Goal: Find specific page/section: Find specific page/section

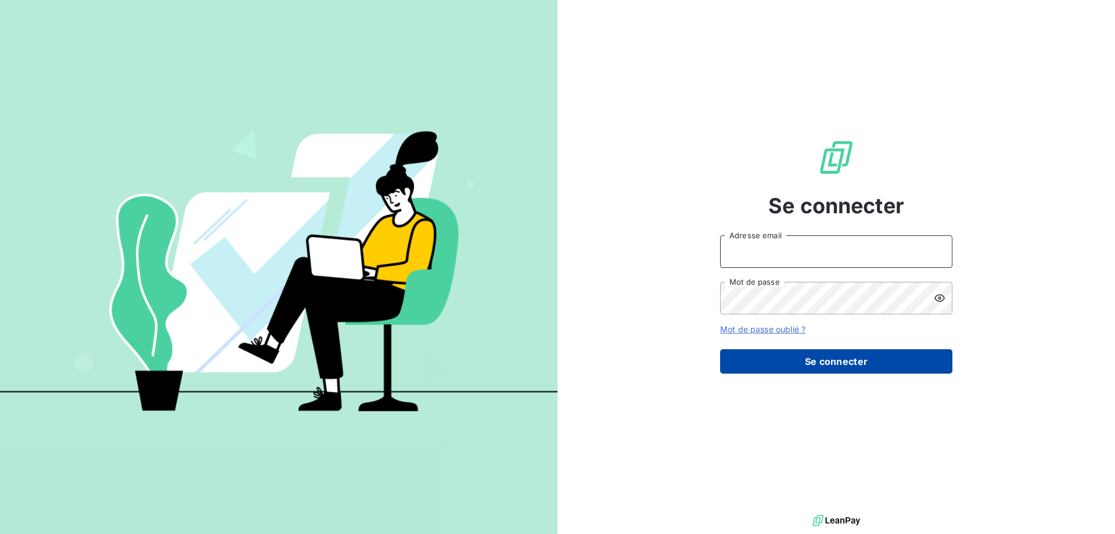
type input "[EMAIL_ADDRESS][DOMAIN_NAME]"
click at [821, 360] on button "Se connecter" at bounding box center [836, 361] width 232 height 24
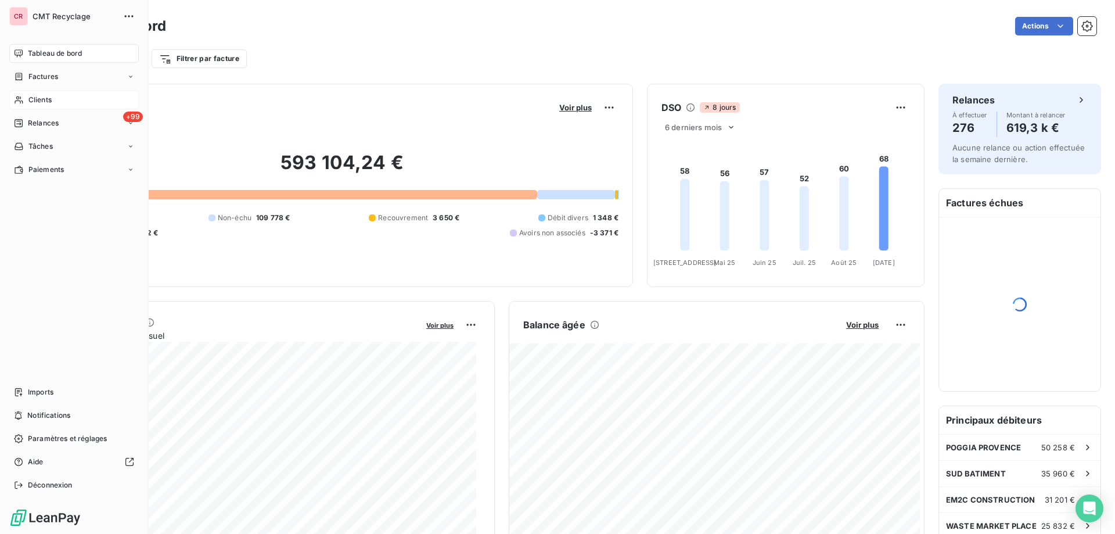
click at [21, 99] on icon at bounding box center [19, 99] width 10 height 9
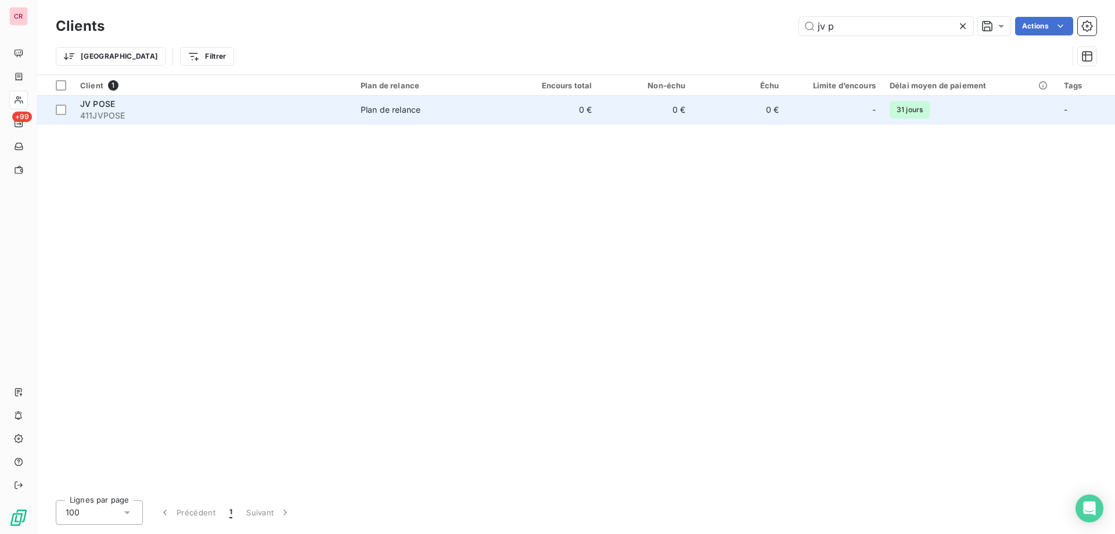
type input "jv p"
click at [732, 121] on td "0 €" at bounding box center [738, 110] width 93 height 28
